Goal: Transaction & Acquisition: Download file/media

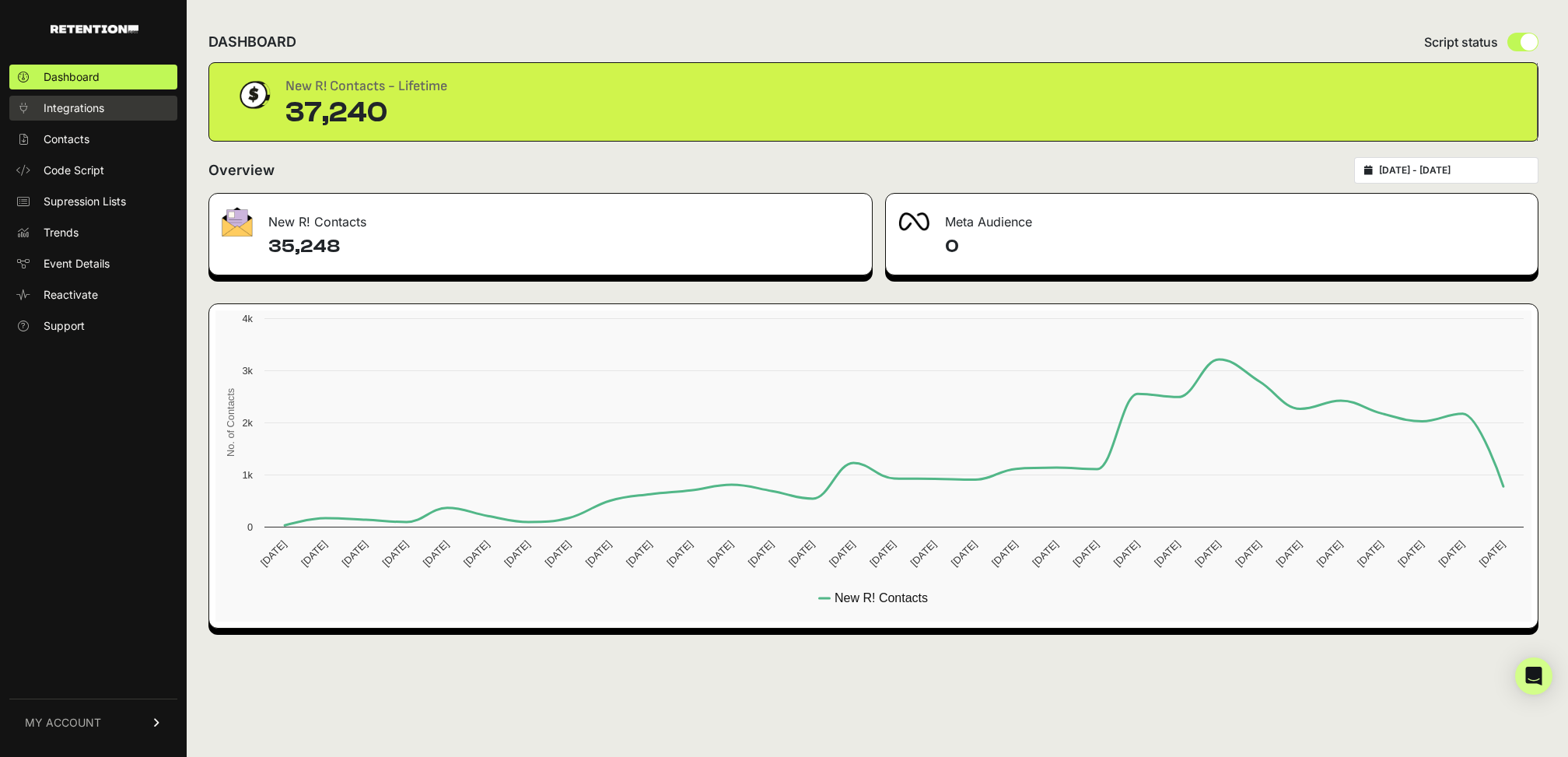
click at [100, 113] on span "Integrations" at bounding box center [74, 108] width 61 height 15
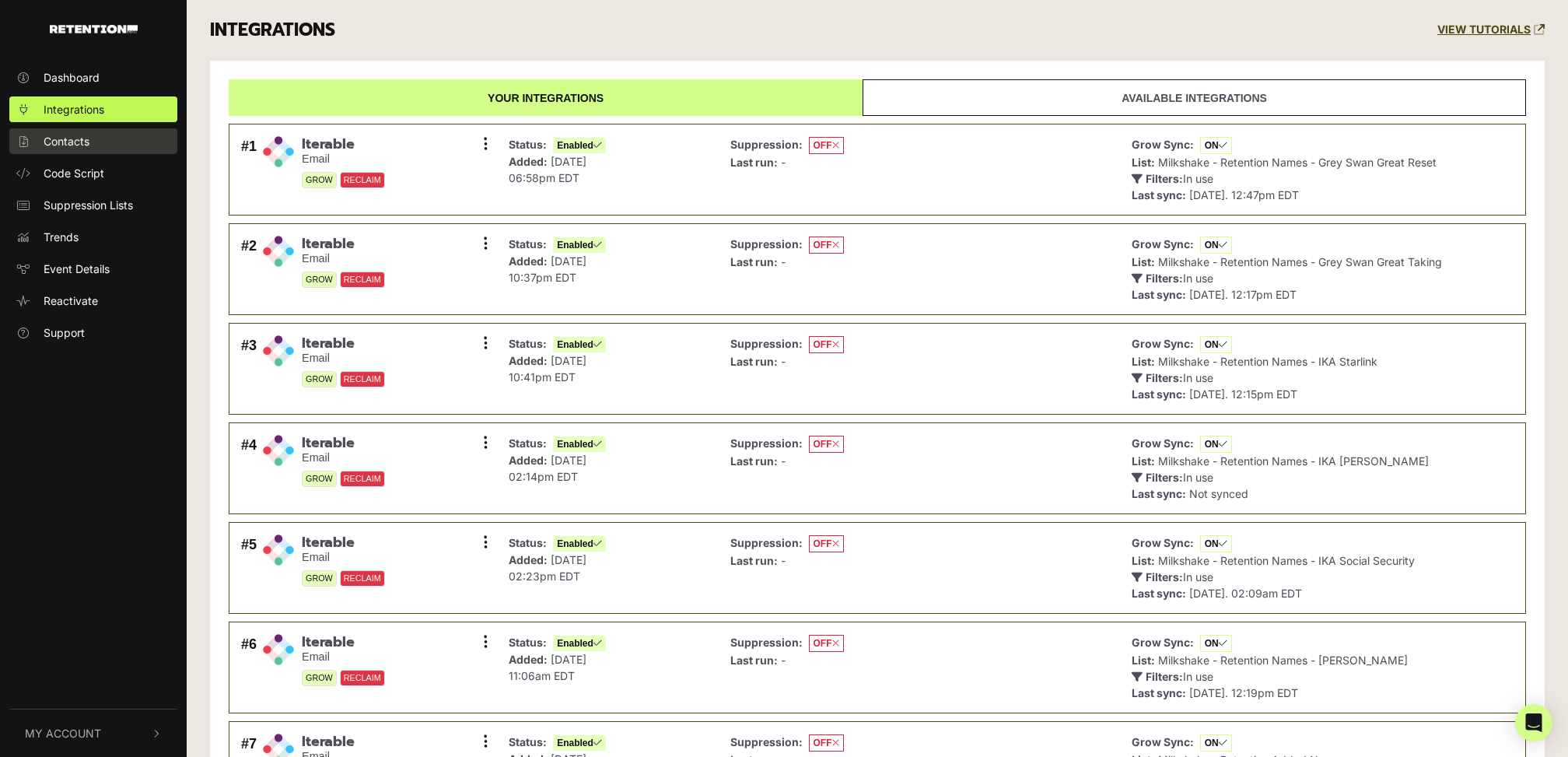
click at [57, 133] on span "Contacts" at bounding box center [67, 141] width 46 height 16
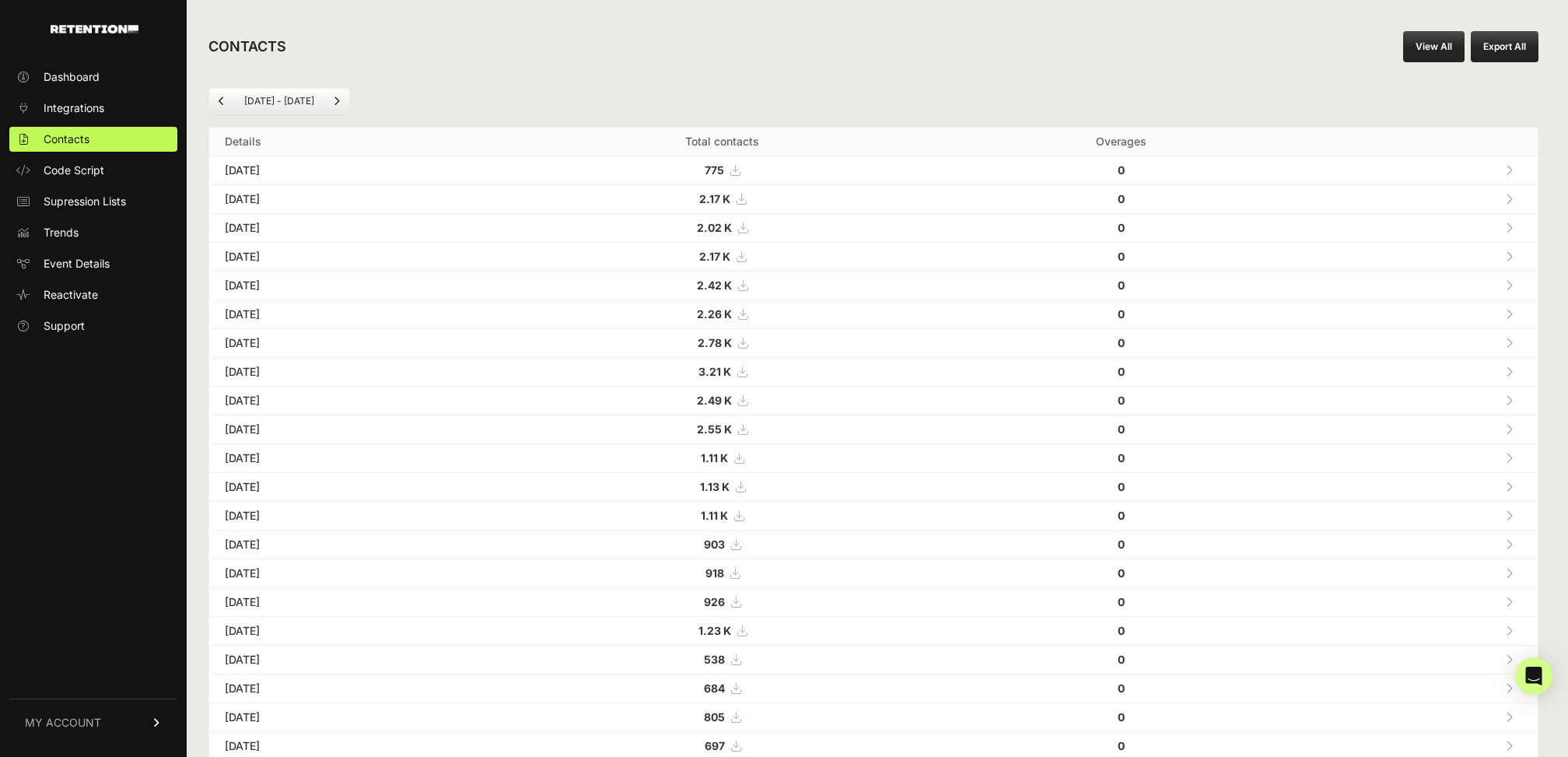
click at [288, 94] on ul "[DATE] - [DATE]" at bounding box center [279, 100] width 142 height 27
click at [314, 102] on li "[DATE] - [DATE]" at bounding box center [279, 101] width 89 height 13
click at [1527, 42] on button "Export All" at bounding box center [1505, 46] width 68 height 31
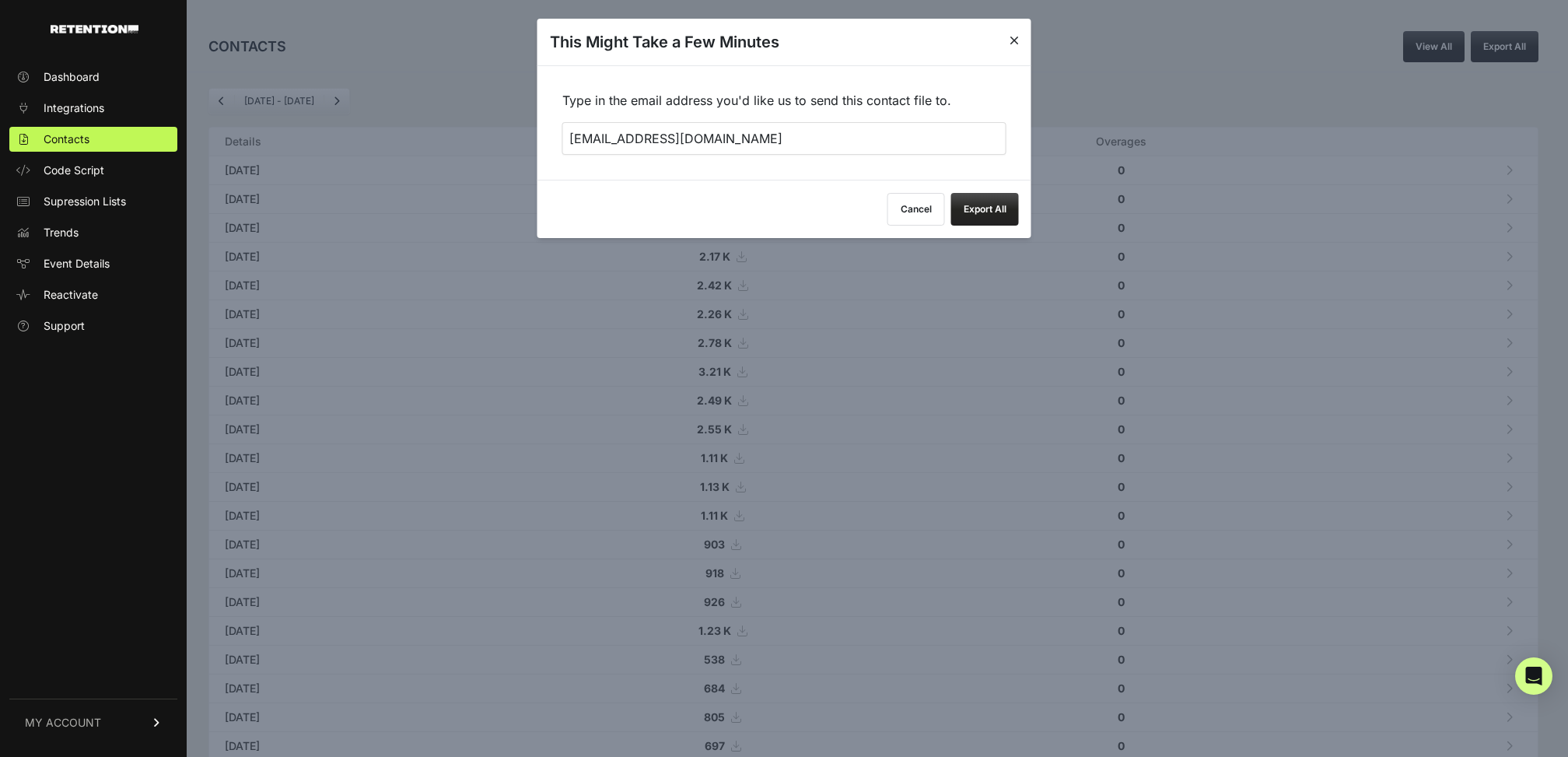
click at [990, 208] on button "Export All" at bounding box center [985, 209] width 68 height 33
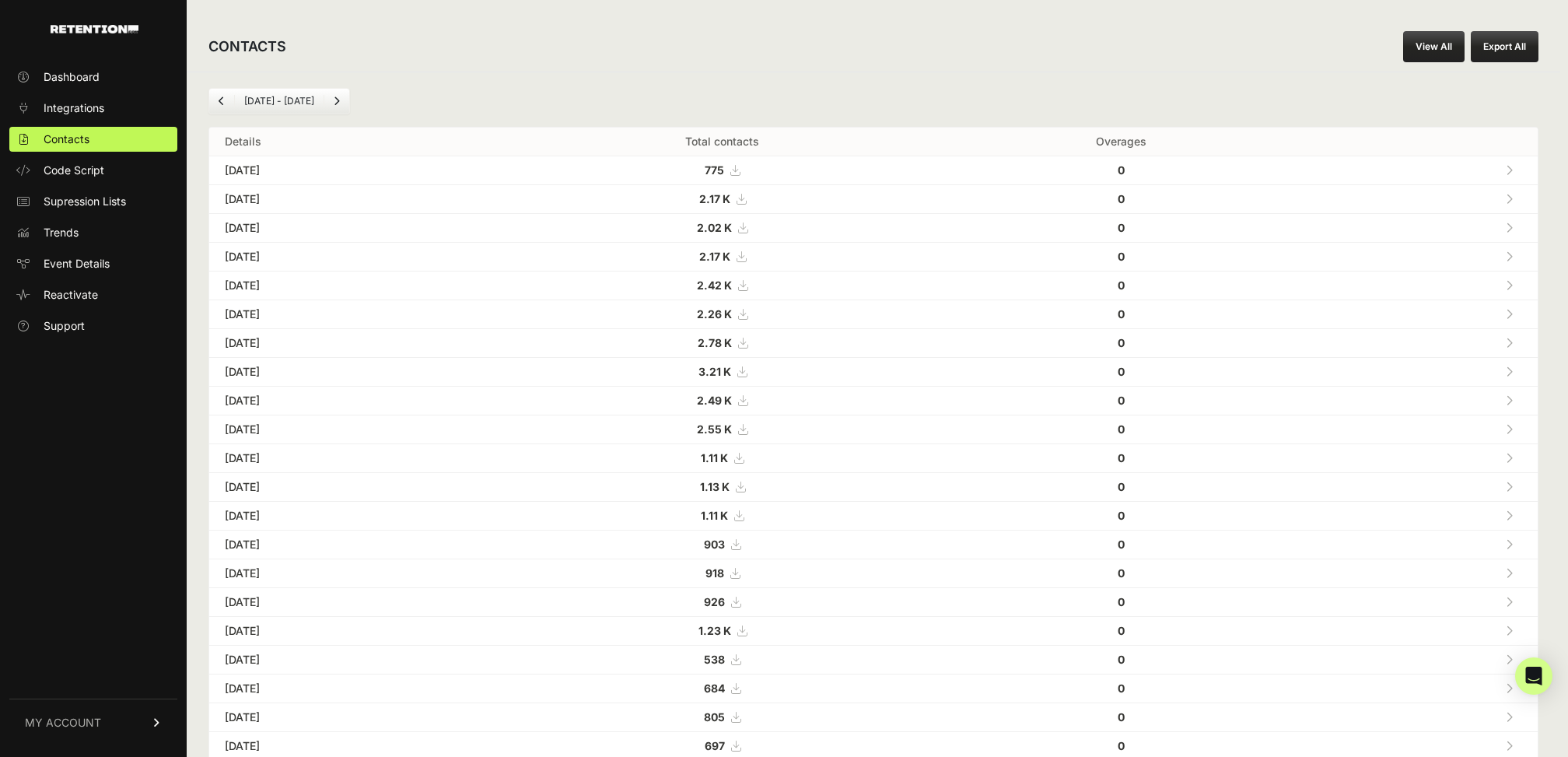
click at [901, 32] on div "CONTACTS View All Export All" at bounding box center [873, 46] width 1373 height 50
click at [785, 84] on div "[DATE] - [DATE] Details Total contacts Overages [DATE] 775 0 [DATE] 2.17 K" at bounding box center [873, 568] width 1373 height 994
